Goal: Information Seeking & Learning: Learn about a topic

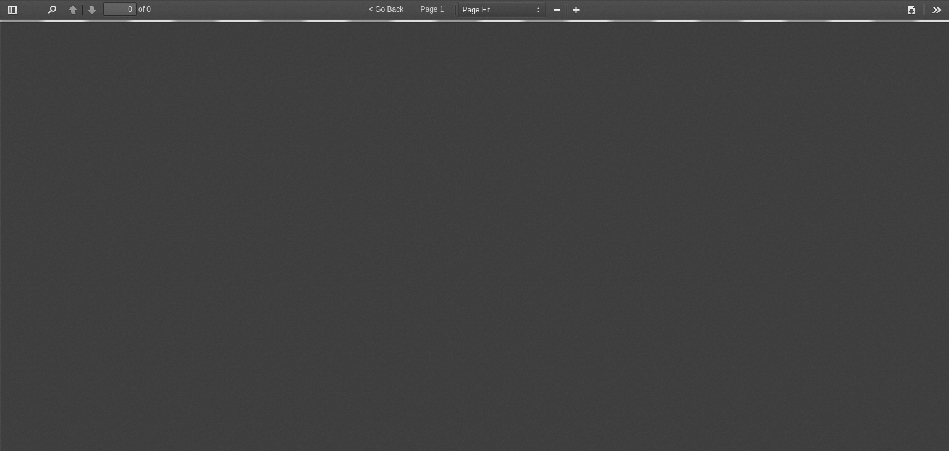
select select "page-fit"
type input "1"
select select "custom"
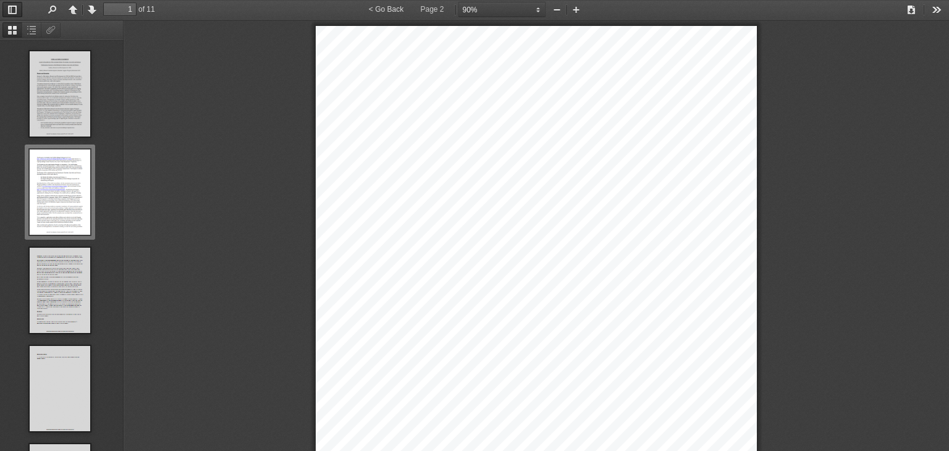
type input "2"
select select "custom"
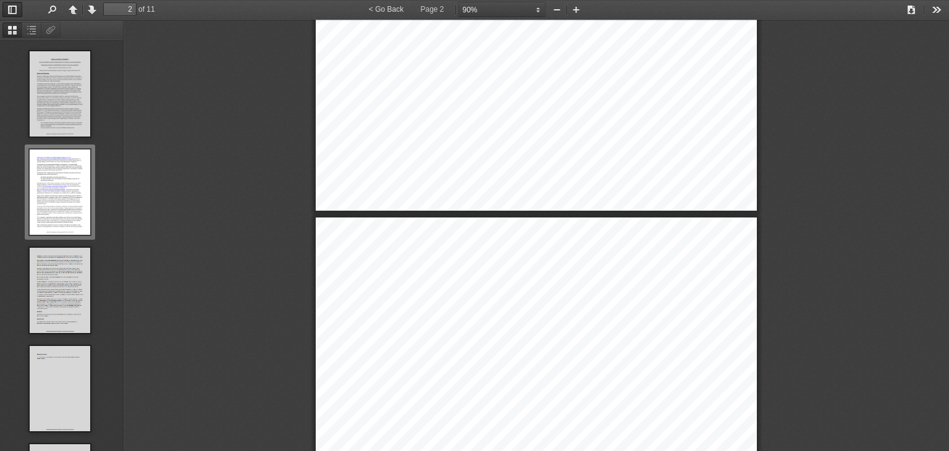
type input "3"
select select "custom"
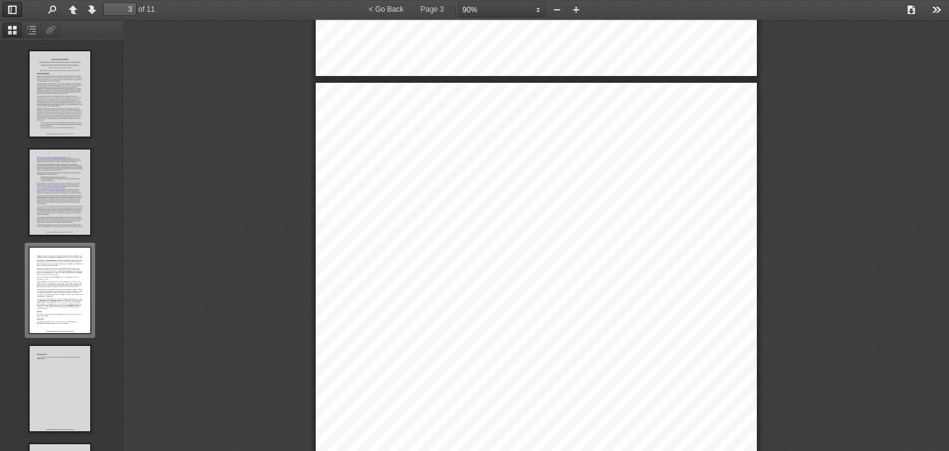
type input "4"
select select "custom"
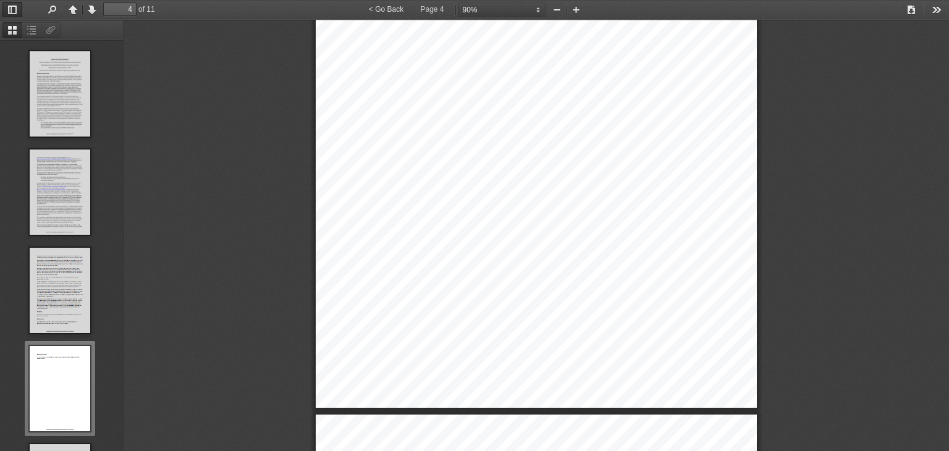
scroll to position [3039, 0]
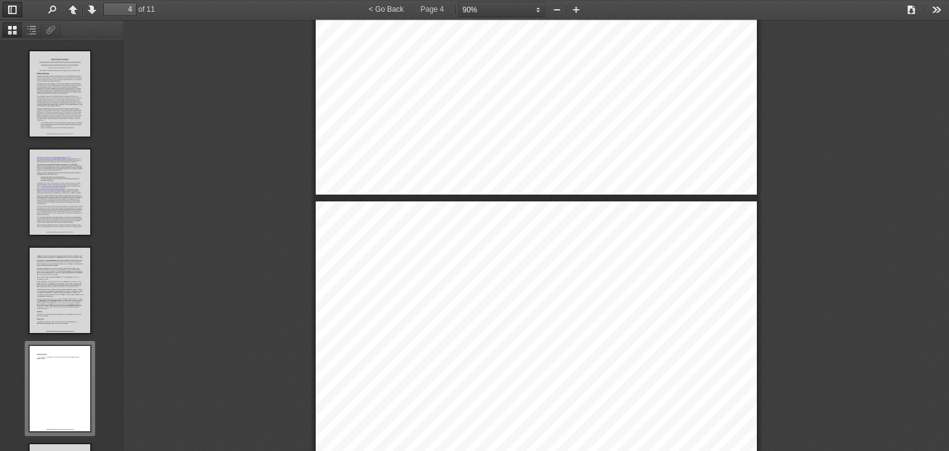
type input "5"
select select "custom"
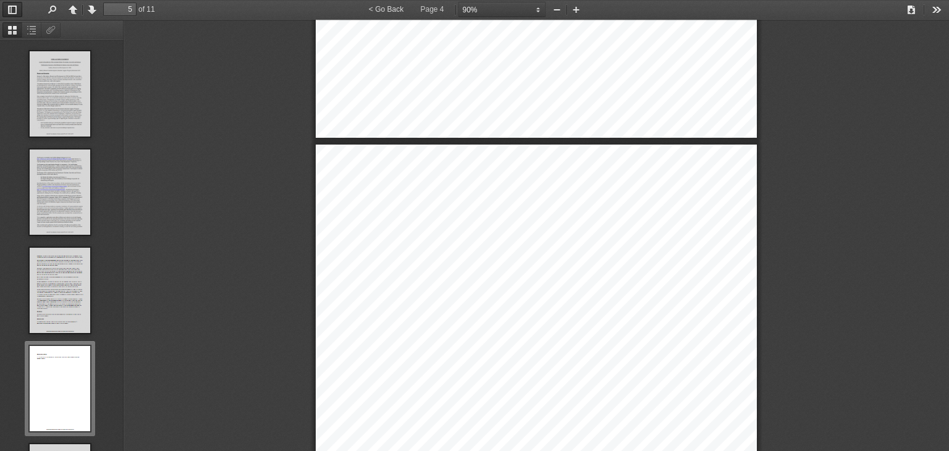
scroll to position [387, 0]
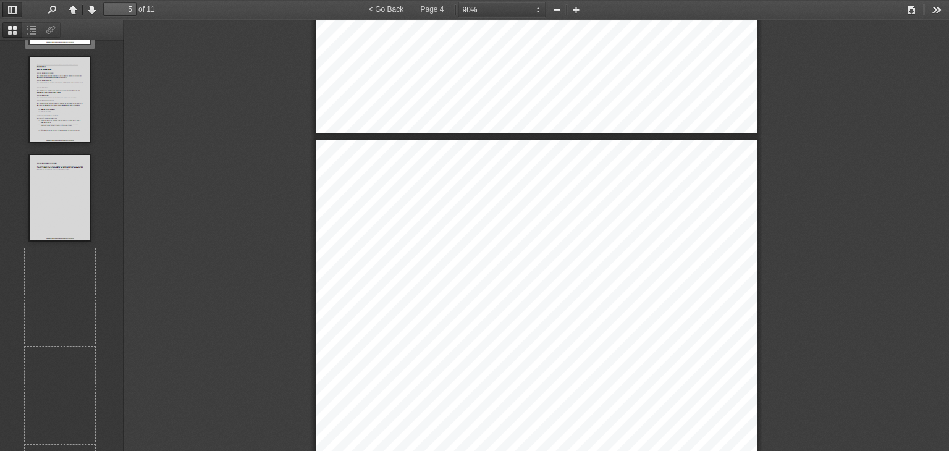
type input "6"
select select "custom"
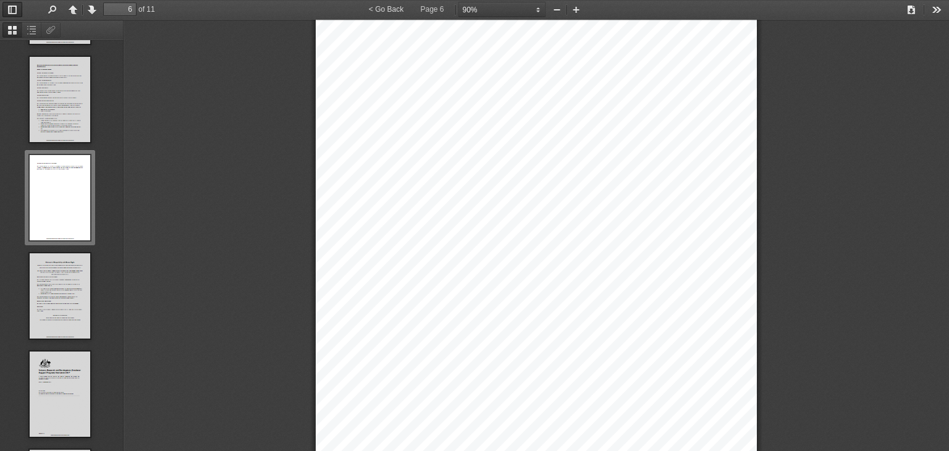
type input "7"
select select "custom"
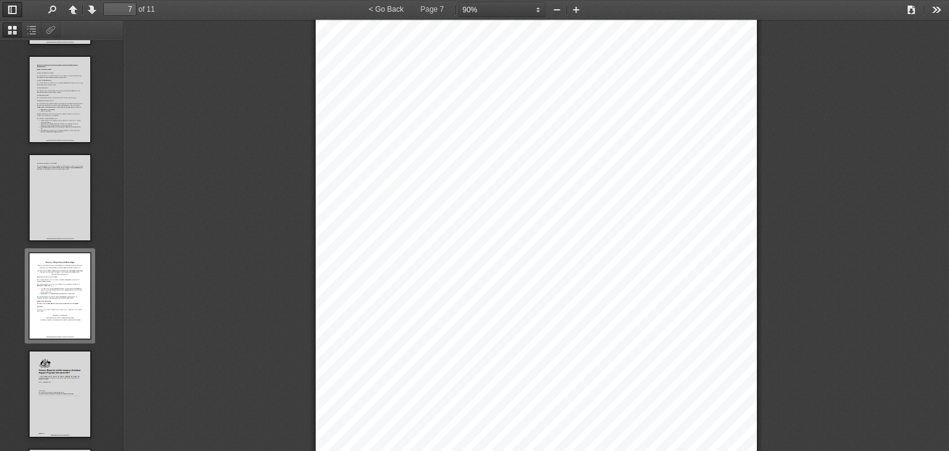
scroll to position [4242, 0]
type input "8"
select select "custom"
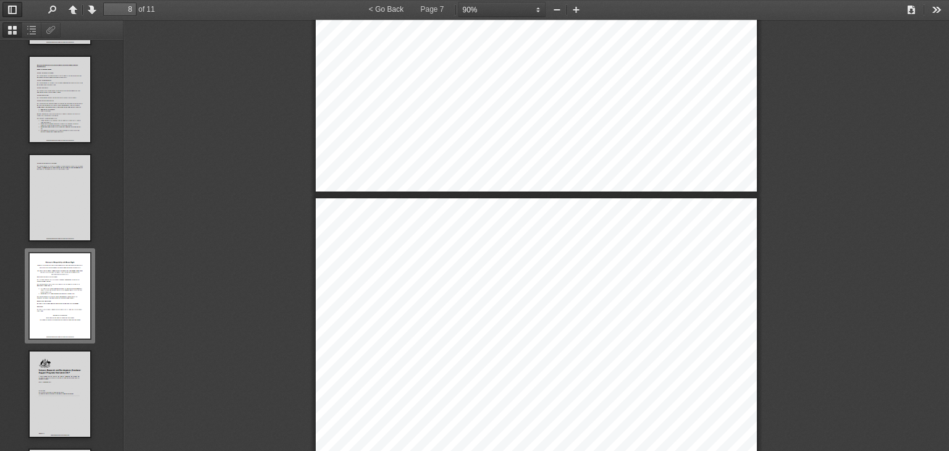
scroll to position [682, 0]
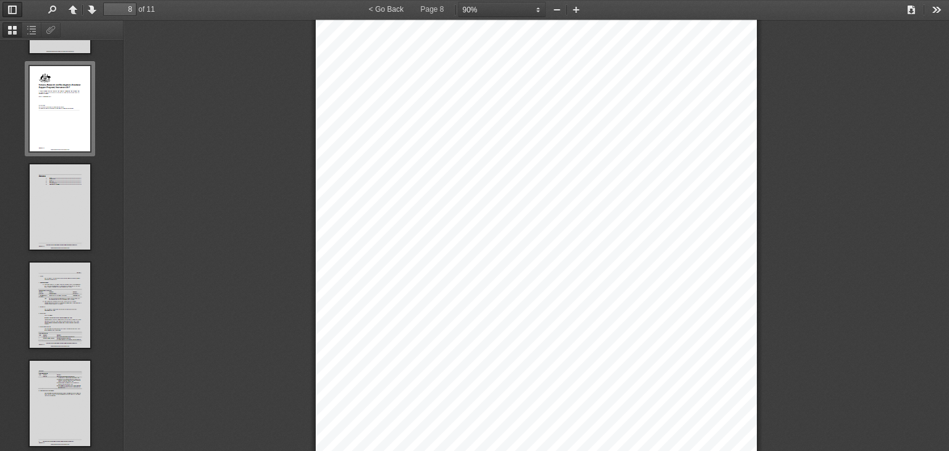
type input "9"
select select "custom"
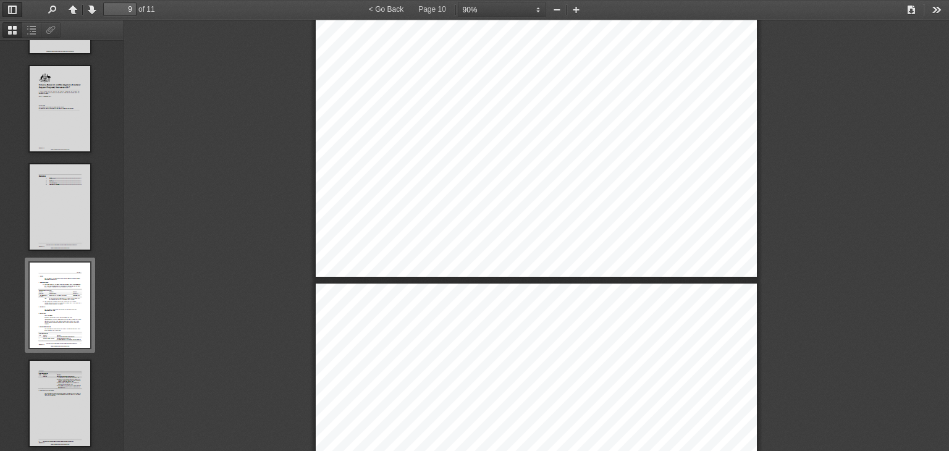
type input "10"
select select "custom"
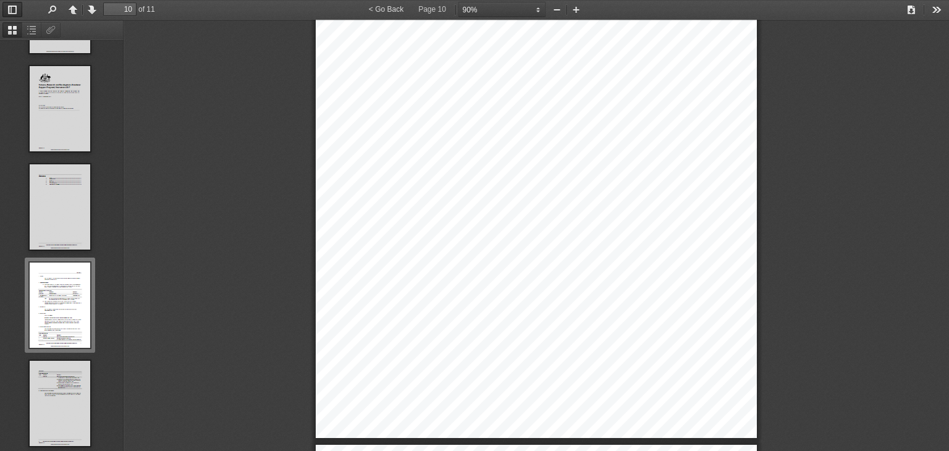
type input "11"
select select "custom"
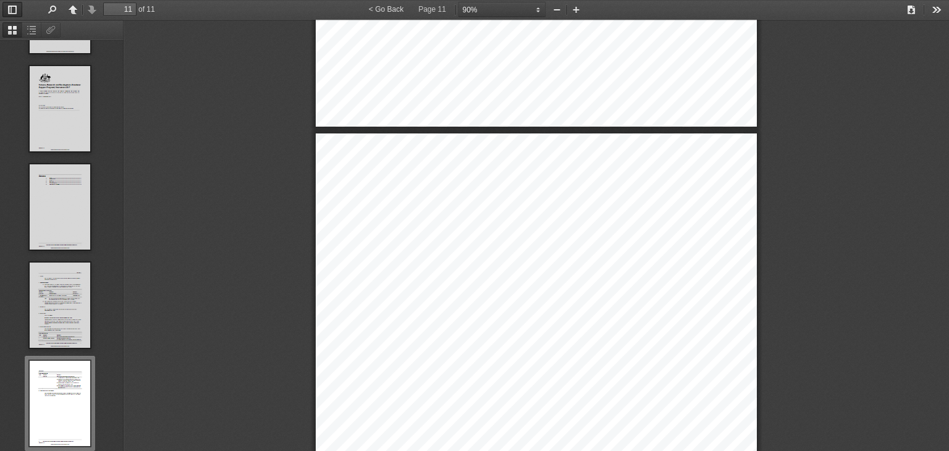
scroll to position [6199, 0]
drag, startPoint x: 598, startPoint y: 272, endPoint x: 601, endPoint y: 284, distance: 12.7
click at [601, 284] on div "Section 6 2 Industry Research and Development (Incubator Support Program) Instr…" at bounding box center [536, 445] width 441 height 624
click at [557, 293] on span "develop innovative" at bounding box center [551, 293] width 56 height 7
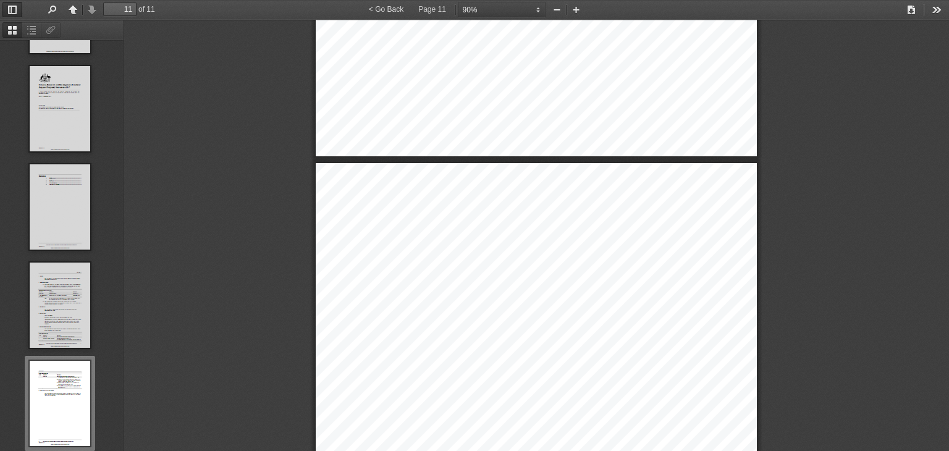
scroll to position [6169, 0]
drag, startPoint x: 522, startPoint y: 86, endPoint x: 679, endPoint y: 90, distance: 157.5
click at [679, 90] on span "support new Australian incubators targeting innovative" at bounding box center [604, 91] width 162 height 7
click at [515, 88] on span "(a)" at bounding box center [517, 91] width 8 height 7
drag, startPoint x: 516, startPoint y: 90, endPoint x: 680, endPoint y: 90, distance: 163.7
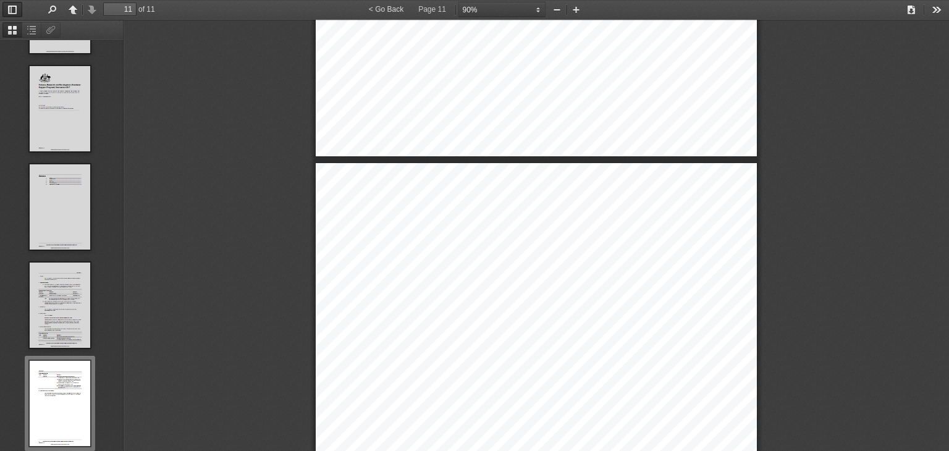
copy div "support new Australian incubators targeting innovative"
drag, startPoint x: 519, startPoint y: 283, endPoint x: 653, endPoint y: 282, distance: 134.0
copy div "start - ups to assist them to trade internationally"
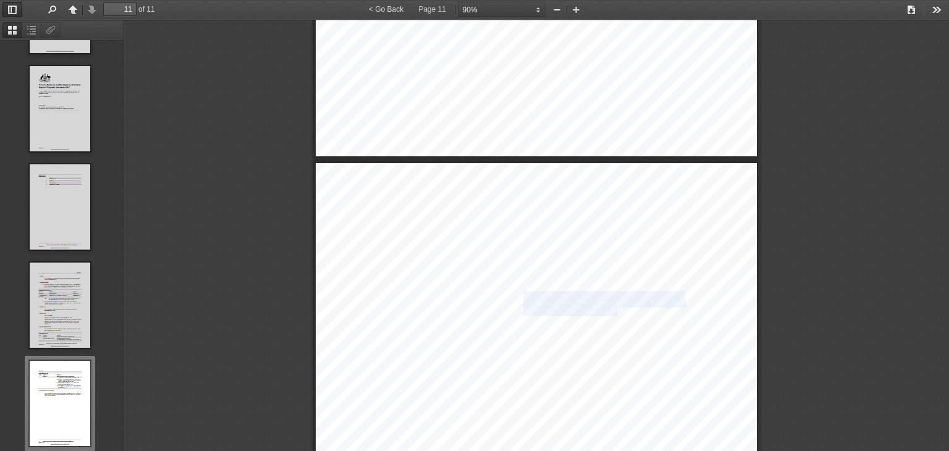
drag, startPoint x: 518, startPoint y: 291, endPoint x: 611, endPoint y: 309, distance: 94.4
copy div "expand the scale and operations of existing Australian incubators to increase i…"
type input "10"
select select "custom"
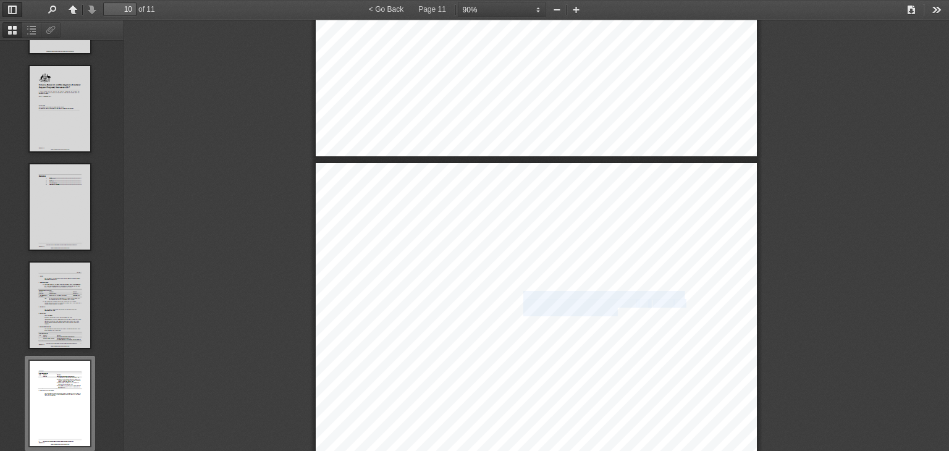
type input "8"
select select "custom"
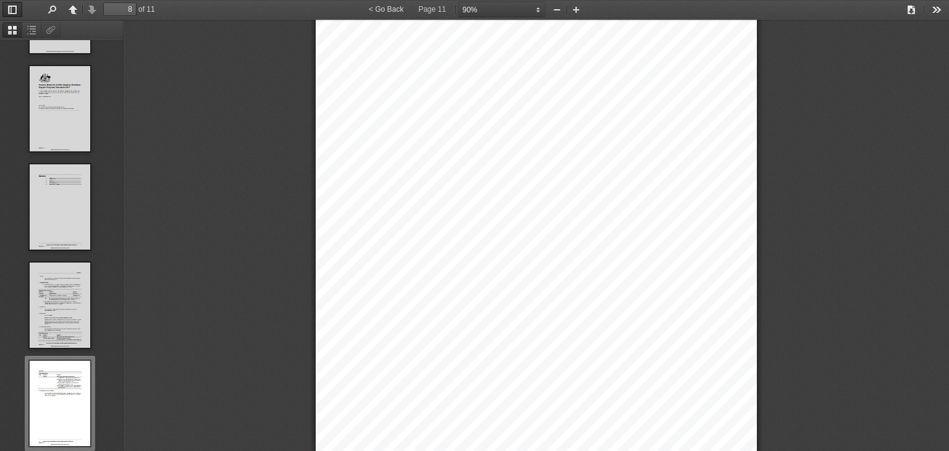
type input "7"
select select "custom"
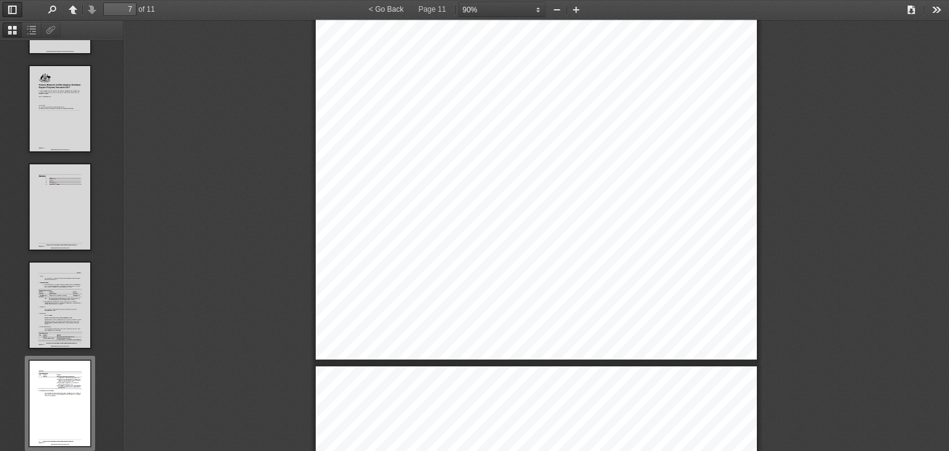
type input "6"
select select "custom"
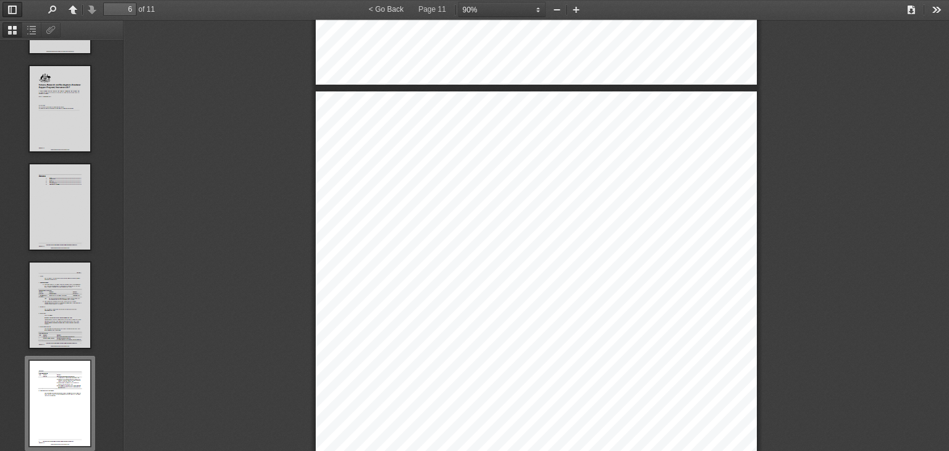
type input "5"
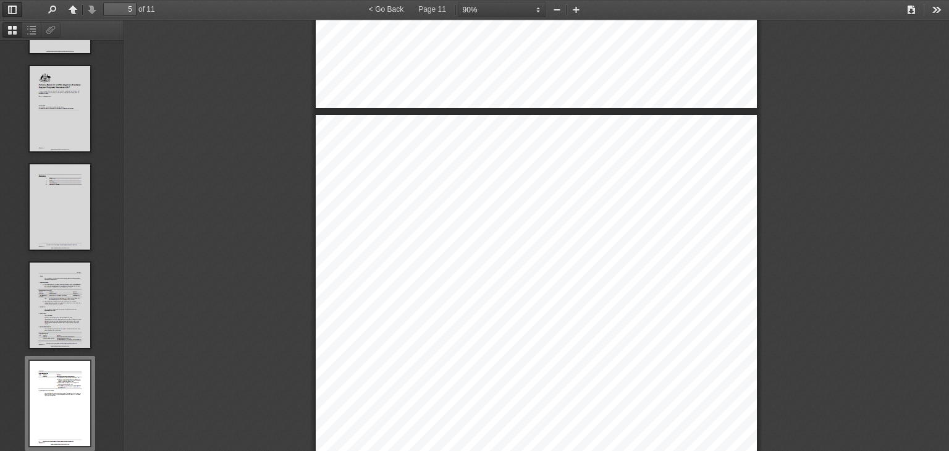
select select "custom"
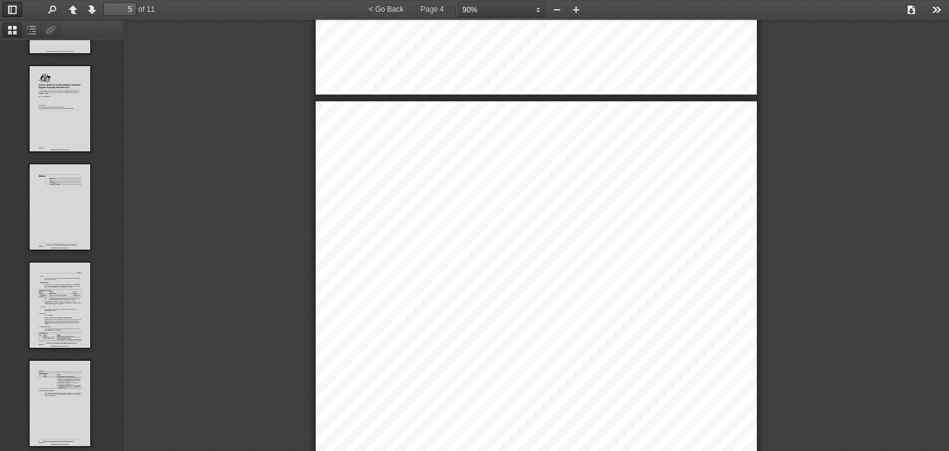
type input "4"
select select "custom"
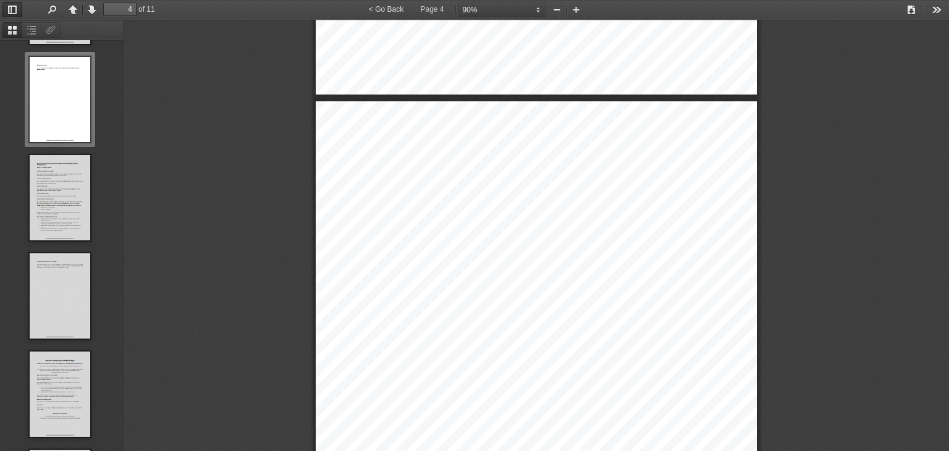
type input "3"
select select "custom"
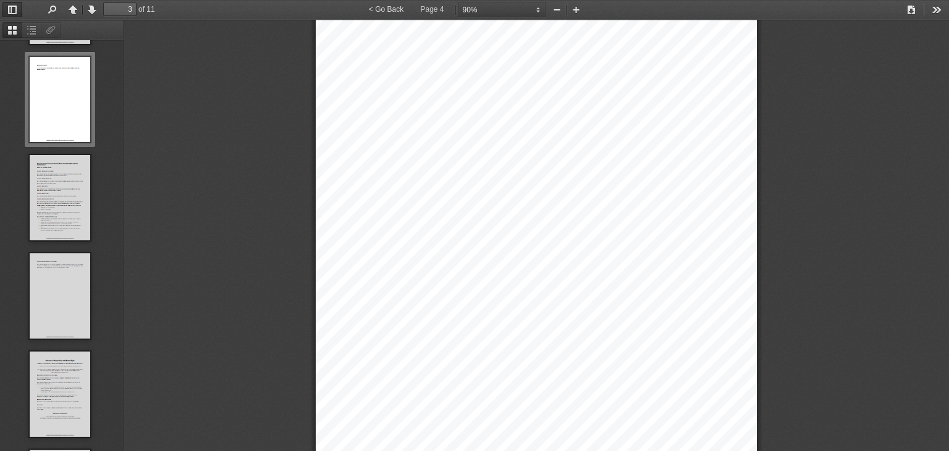
type input "2"
select select "custom"
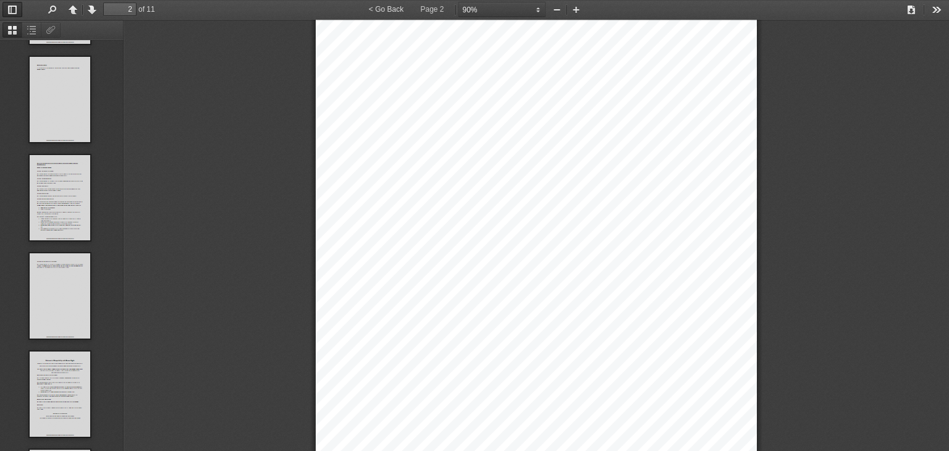
scroll to position [0, 0]
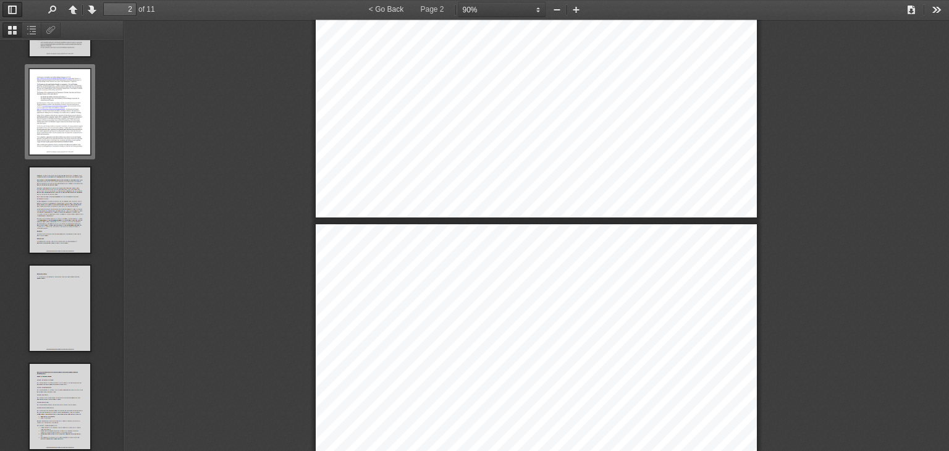
type input "1"
select select "custom"
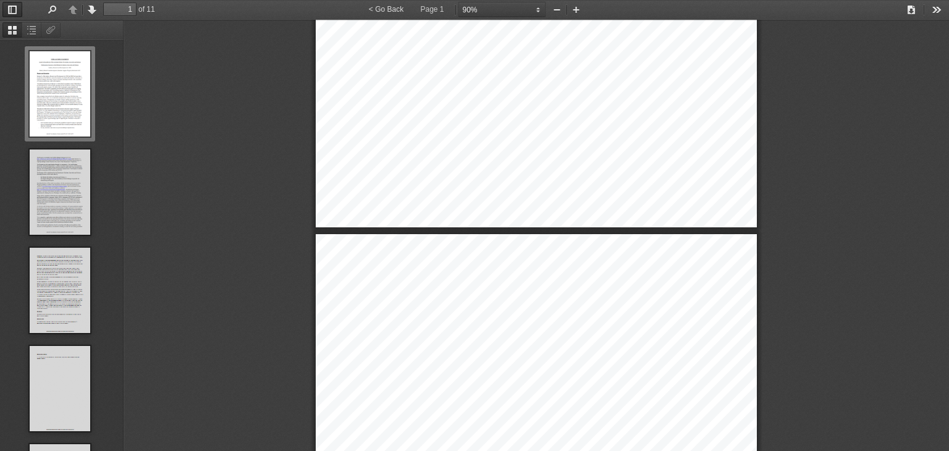
type input "2"
select select "custom"
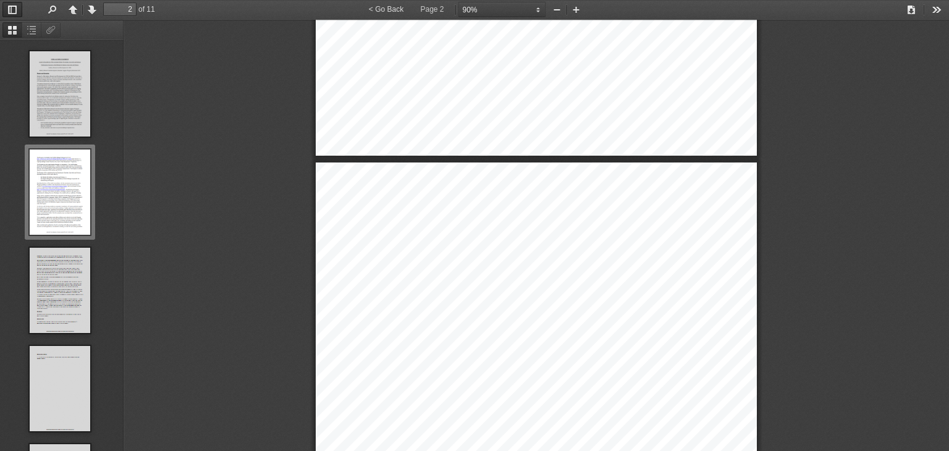
type input "1"
select select "custom"
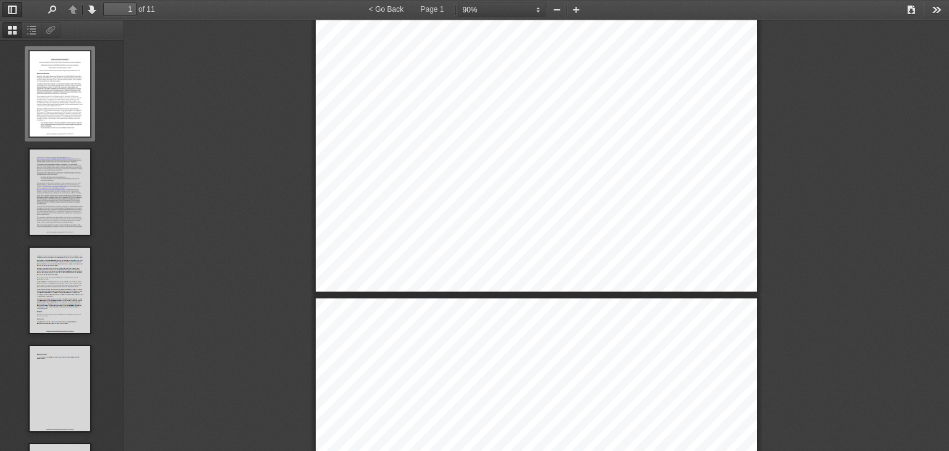
scroll to position [367, 0]
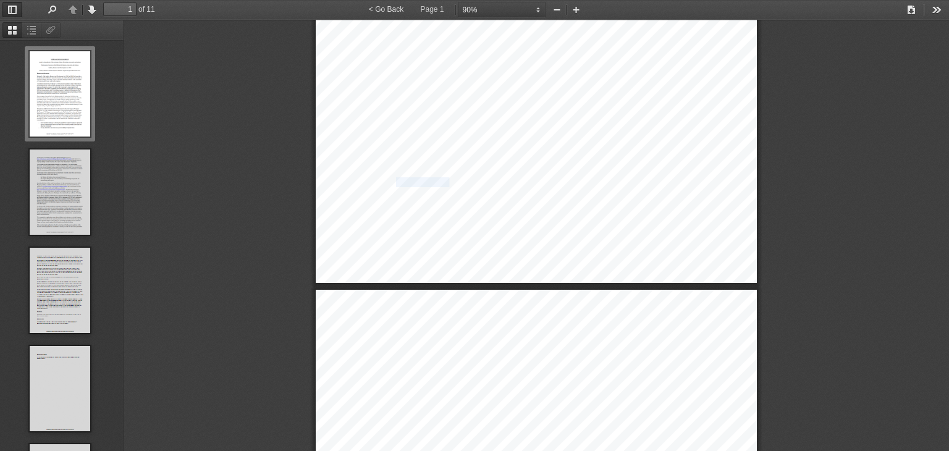
drag, startPoint x: 391, startPoint y: 182, endPoint x: 443, endPoint y: 184, distance: 52.5
click at [443, 184] on span "assist Australian start" at bounding box center [433, 182] width 75 height 9
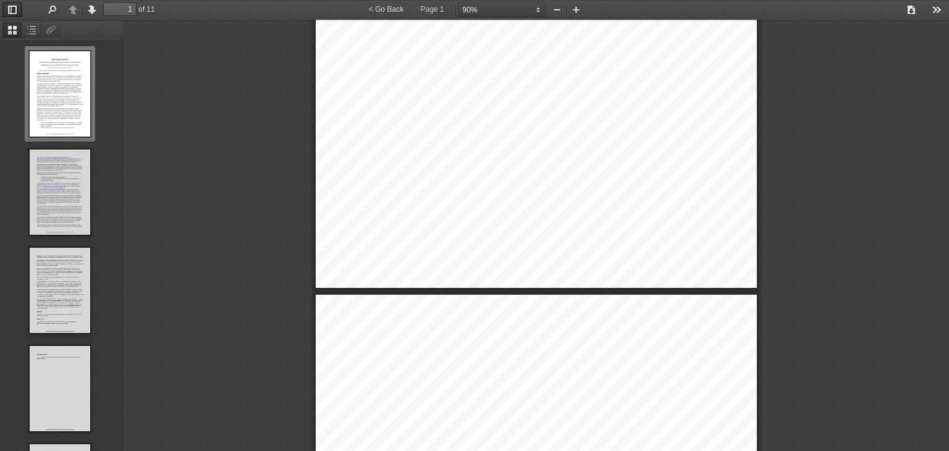
scroll to position [361, 0]
